Goal: Register for event/course

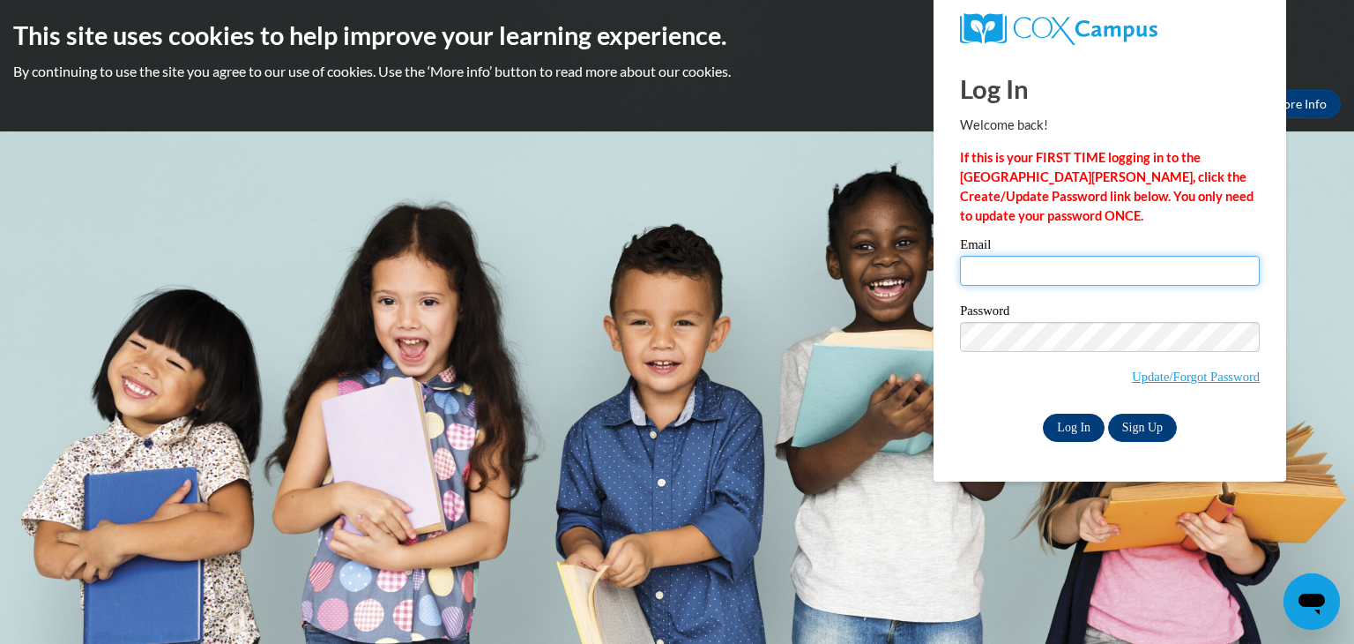
type input "ama525@rcsd.ms"
click at [1076, 429] on input "Log In" at bounding box center [1074, 428] width 62 height 28
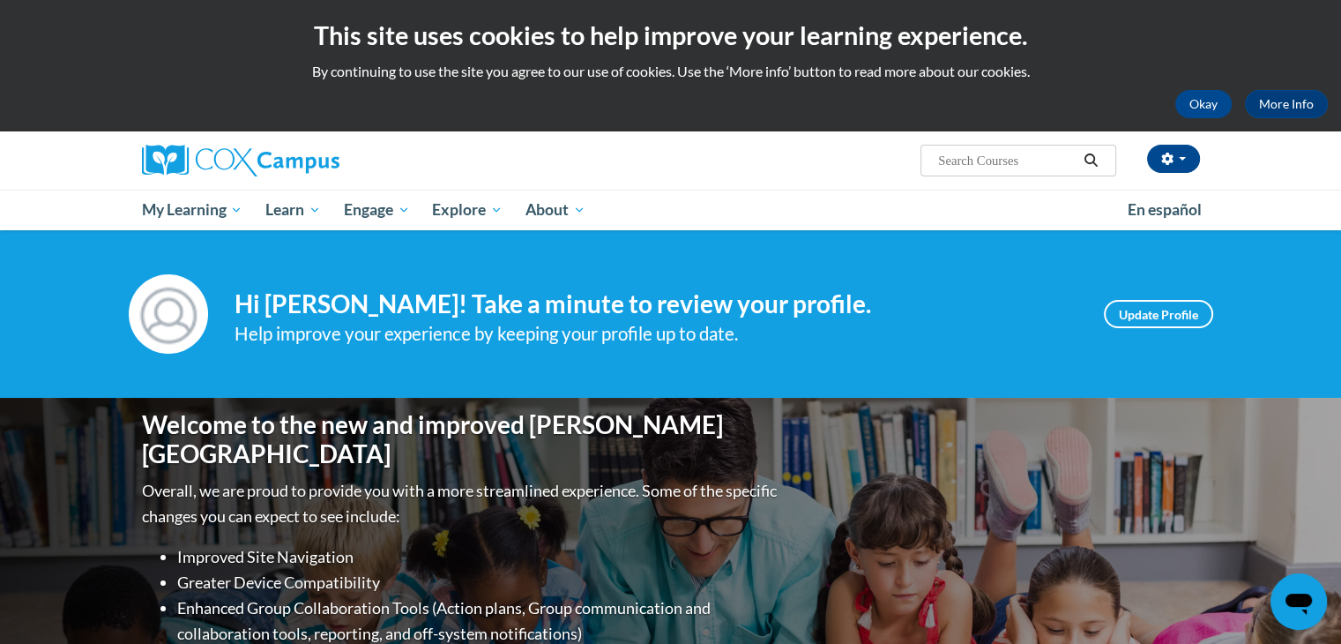
scroll to position [563, 0]
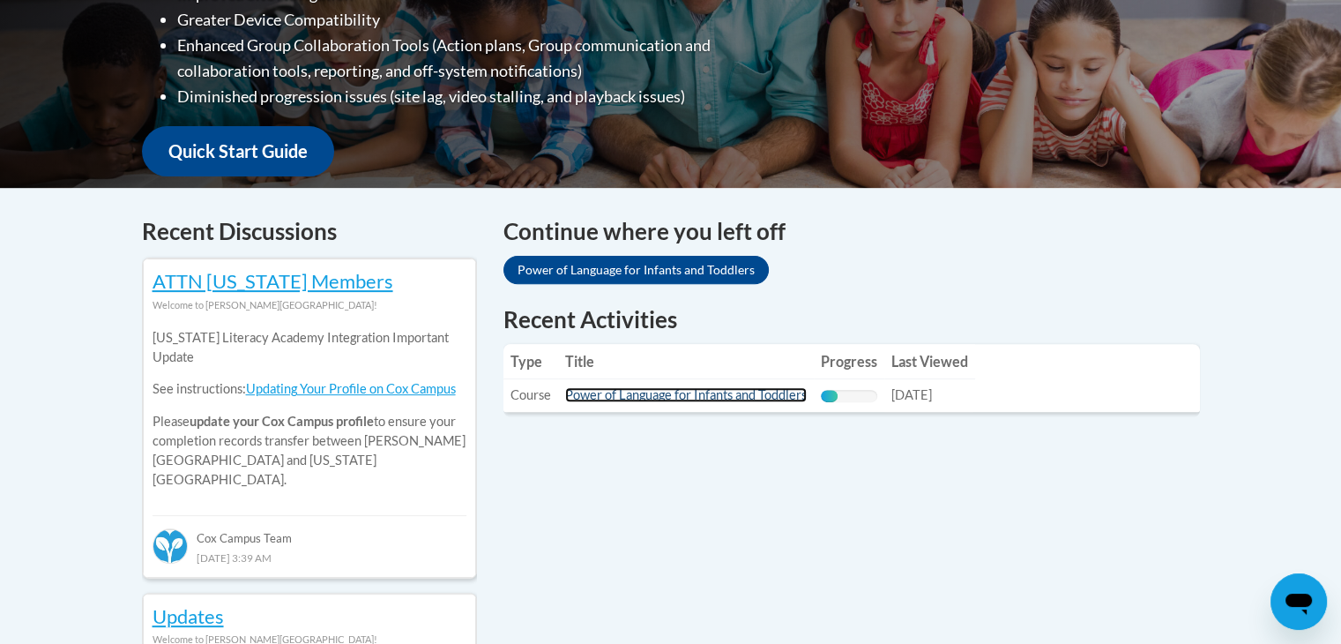
click at [663, 400] on link "Power of Language for Infants and Toddlers" at bounding box center [686, 394] width 242 height 15
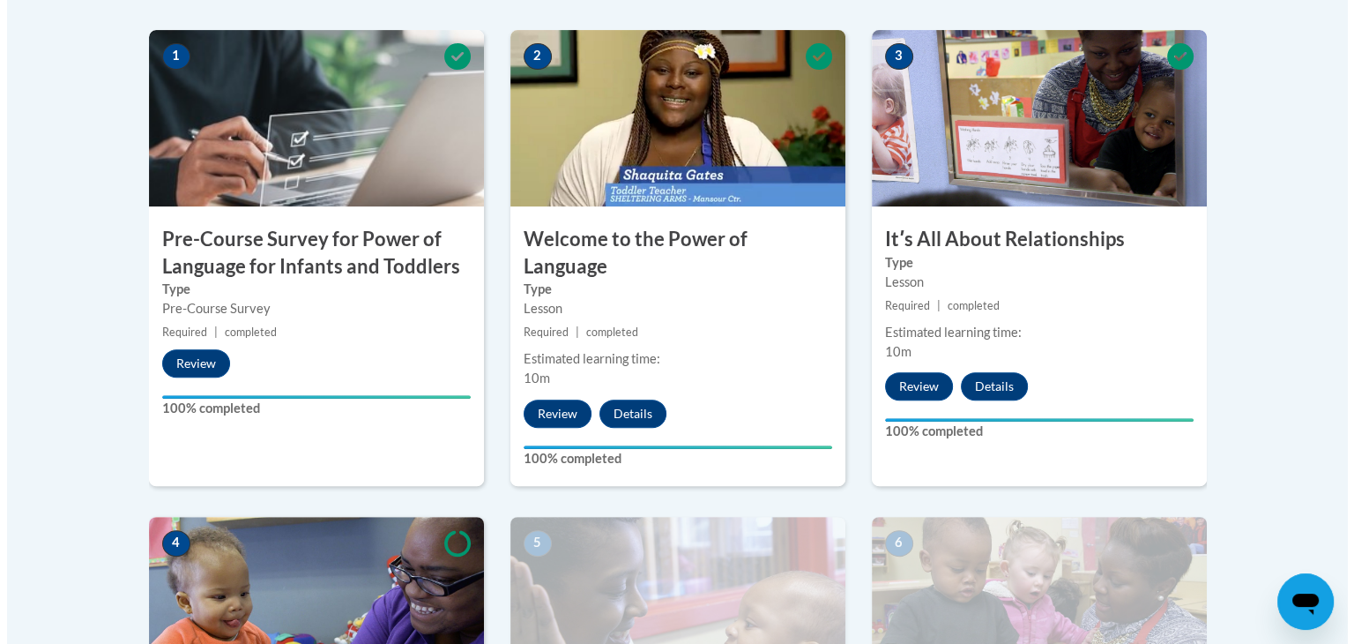
scroll to position [1125, 0]
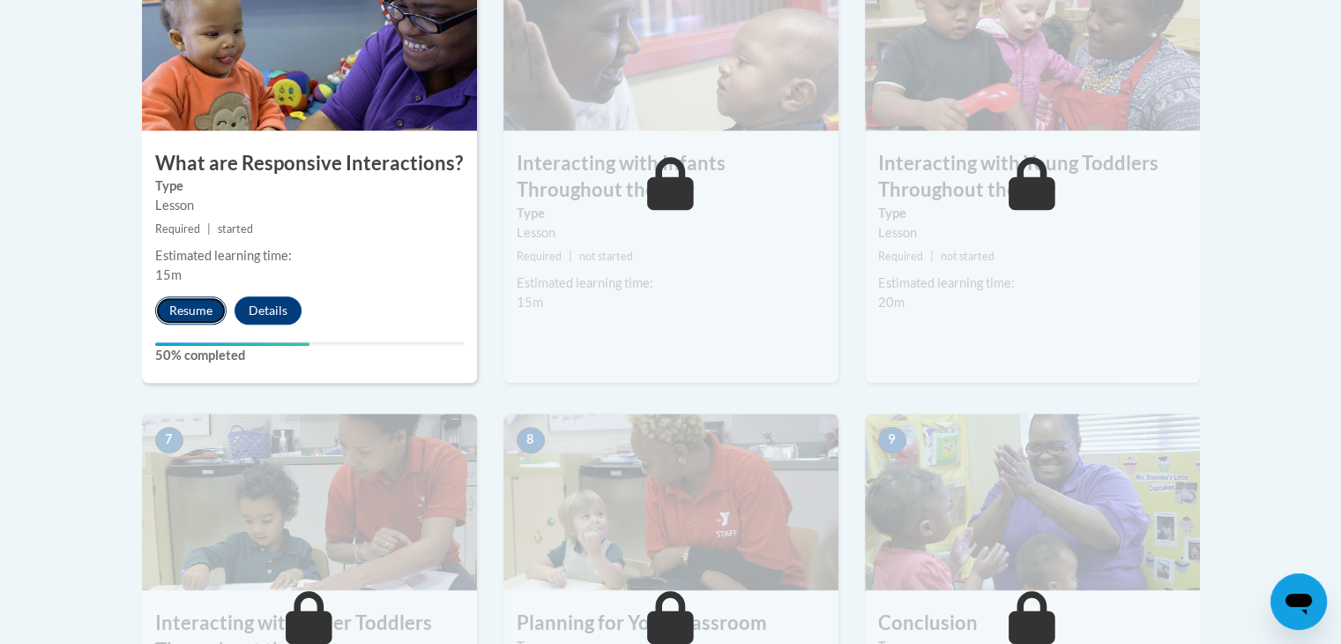
click at [188, 296] on button "Resume" at bounding box center [190, 310] width 71 height 28
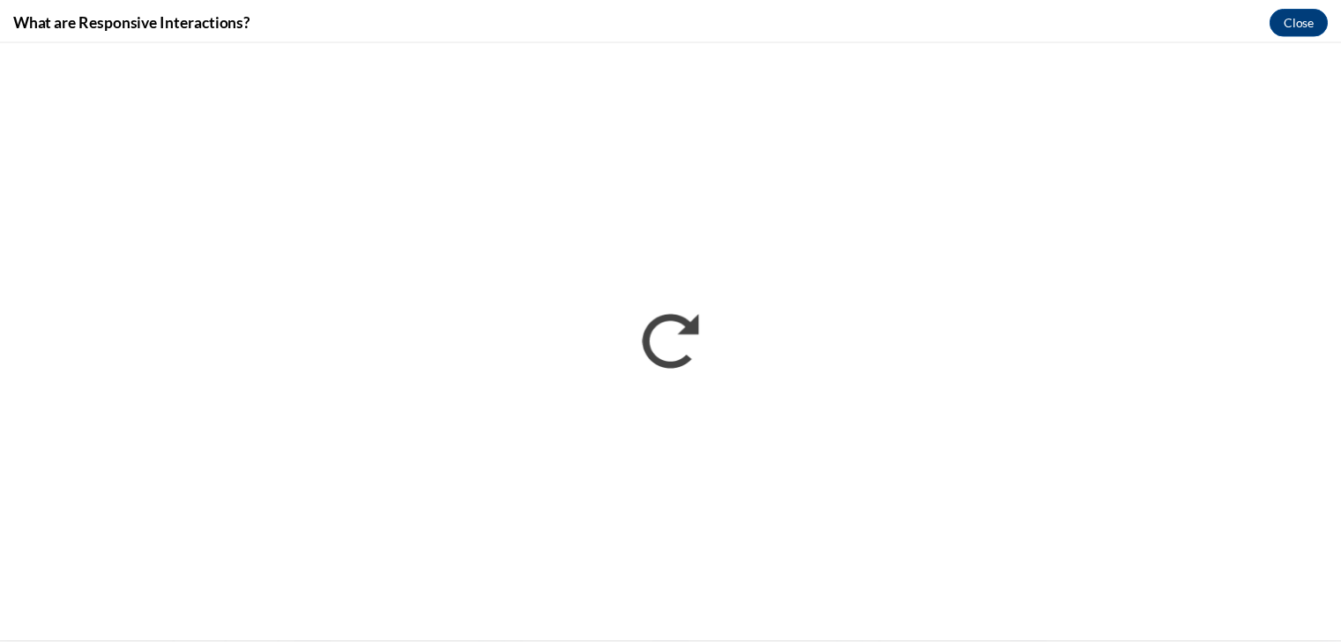
scroll to position [0, 0]
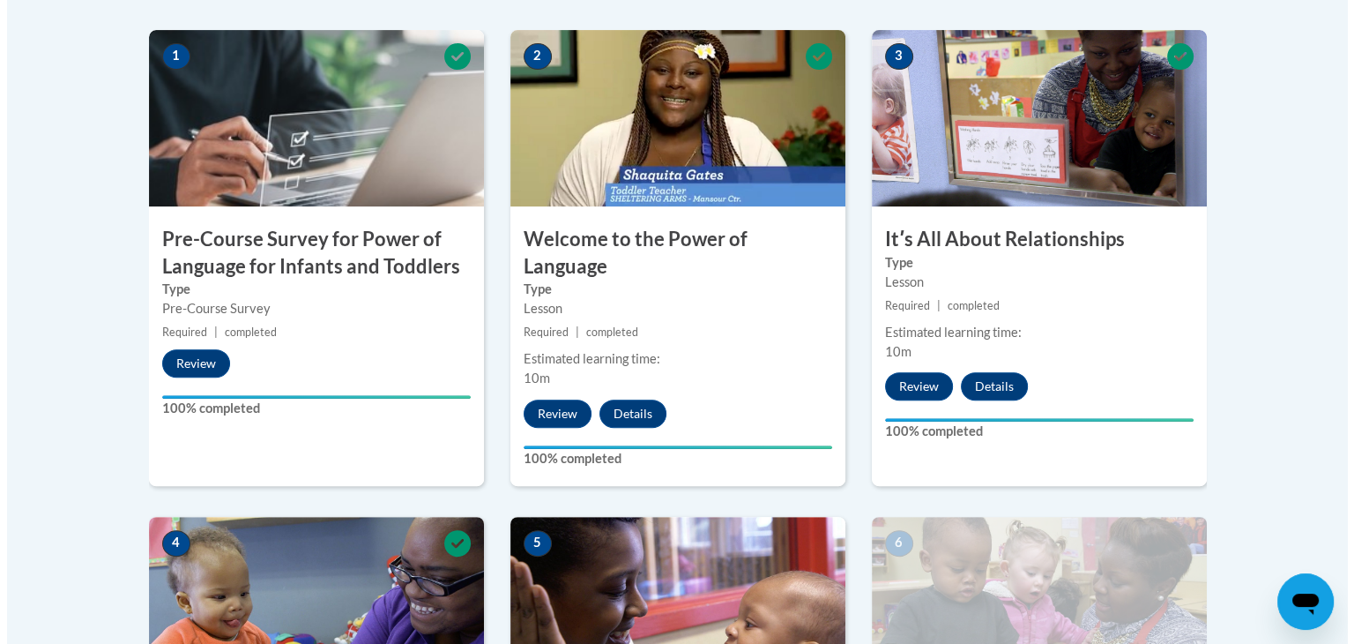
scroll to position [1125, 0]
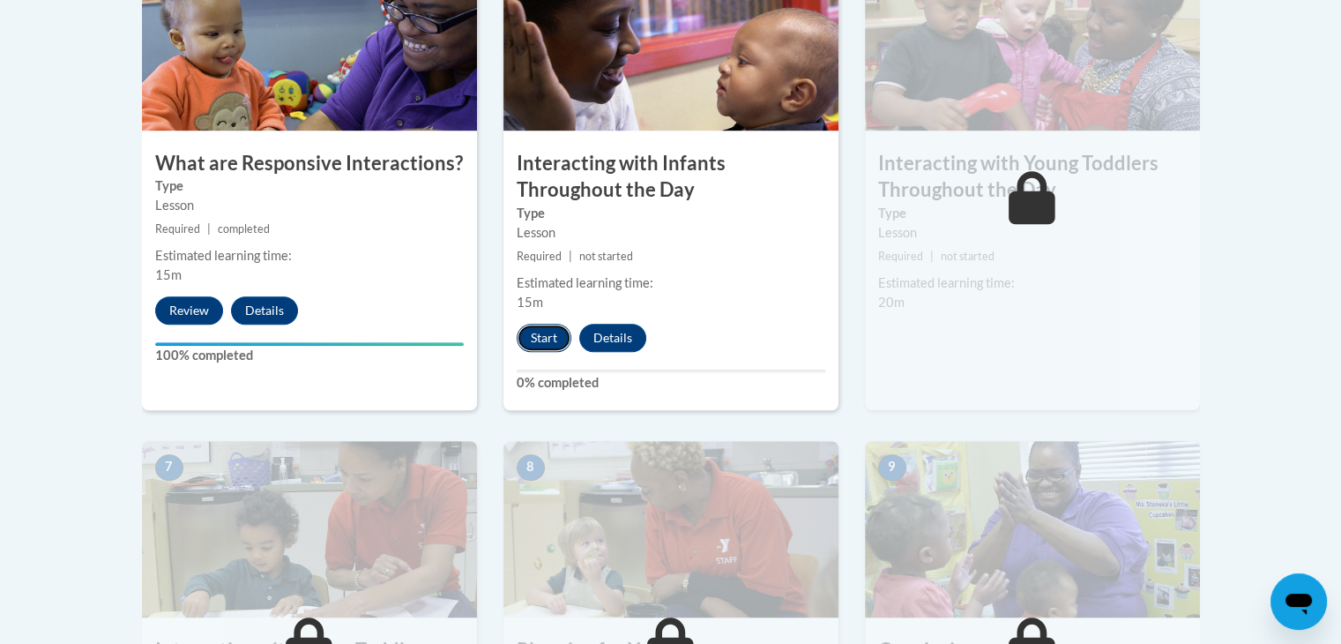
click at [532, 324] on button "Start" at bounding box center [544, 338] width 55 height 28
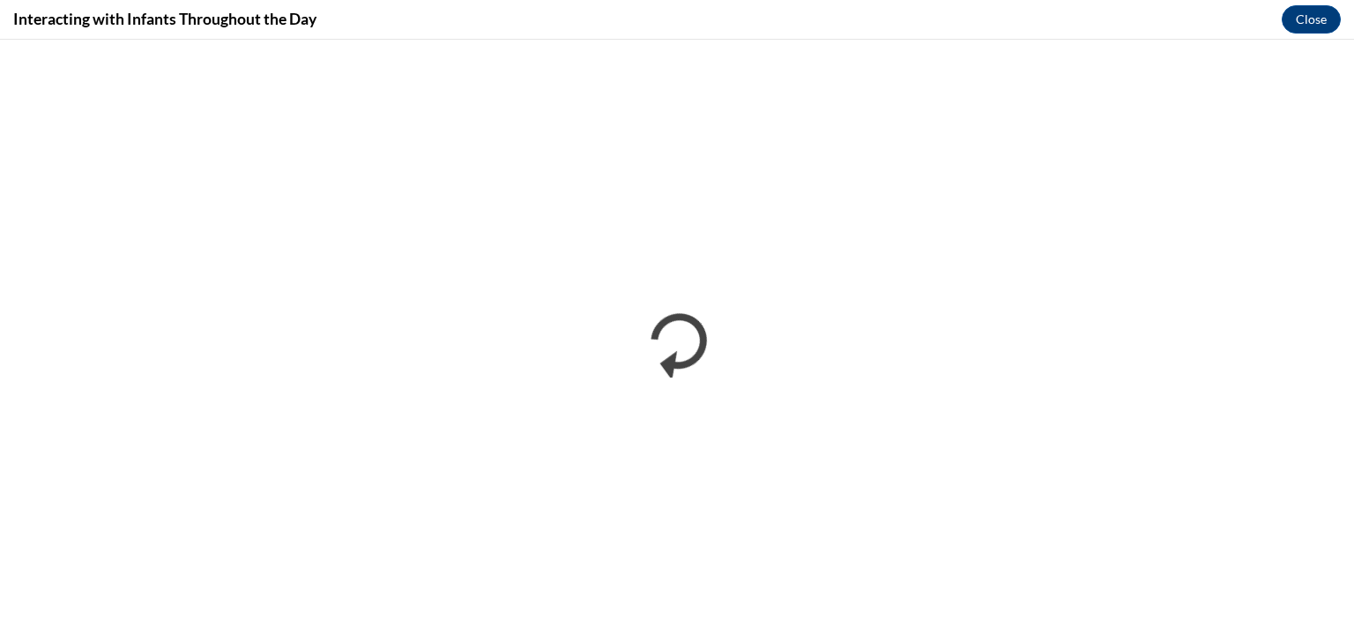
scroll to position [0, 0]
